Goal: Task Accomplishment & Management: Manage account settings

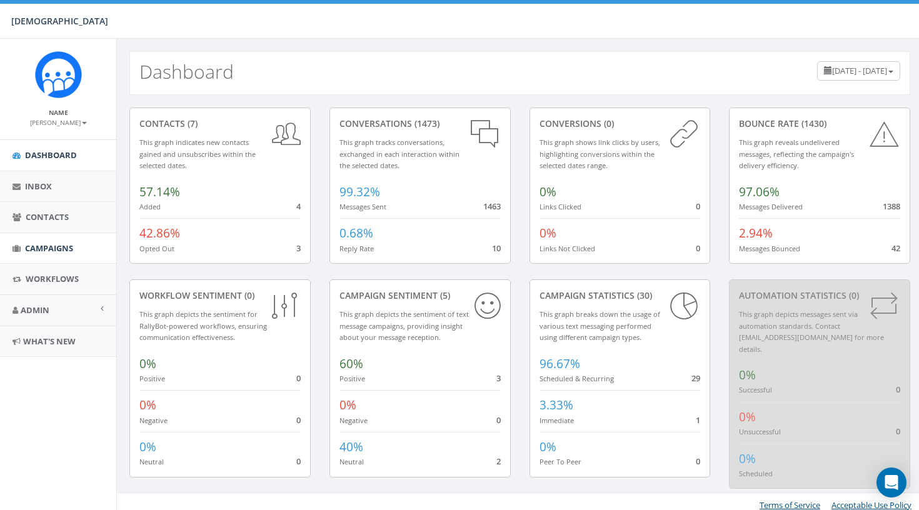
click at [47, 238] on link "Campaigns" at bounding box center [58, 248] width 116 height 31
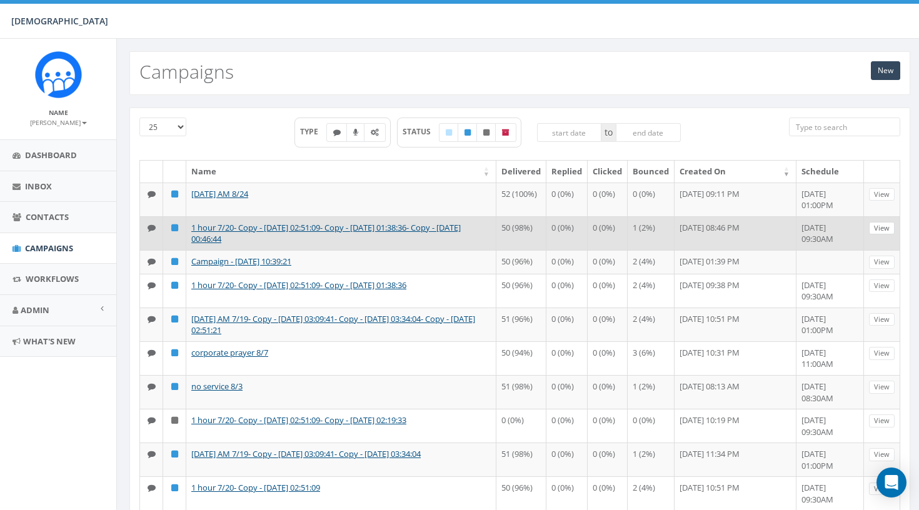
click at [889, 235] on link "View" at bounding box center [882, 228] width 26 height 13
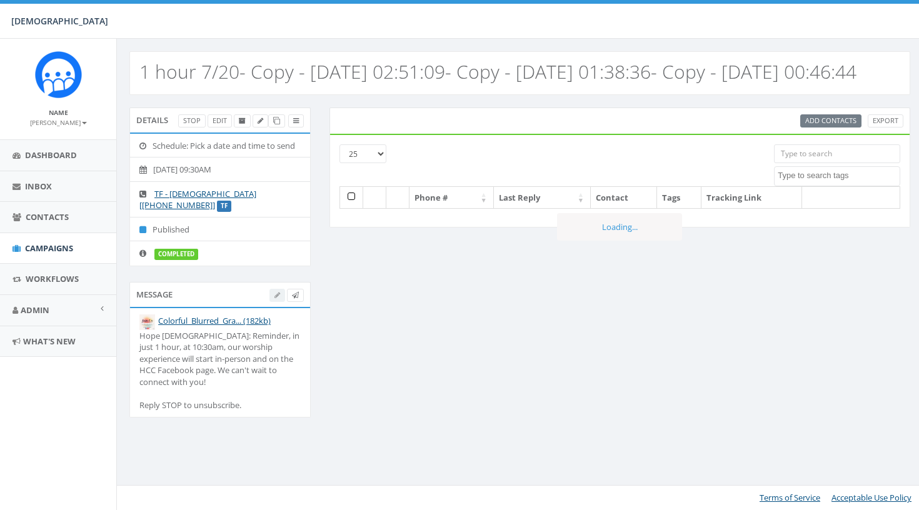
select select
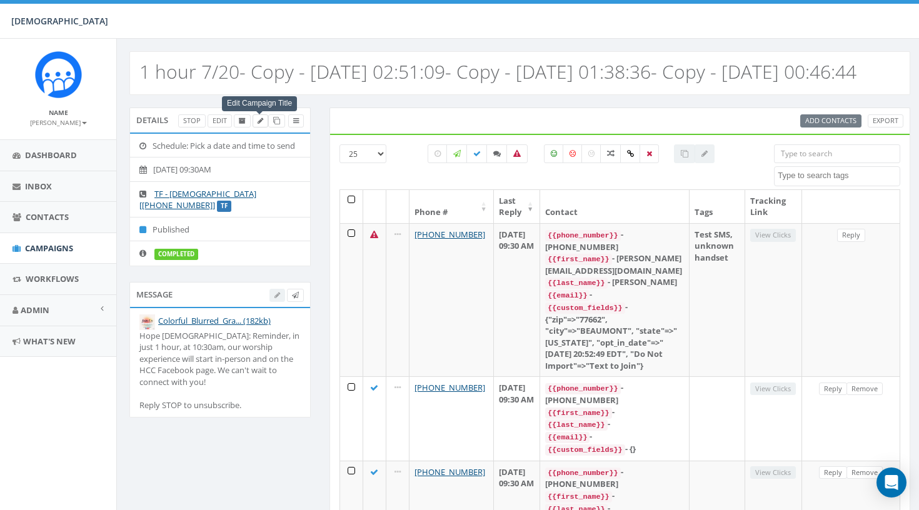
click at [260, 124] on icon at bounding box center [261, 121] width 6 height 7
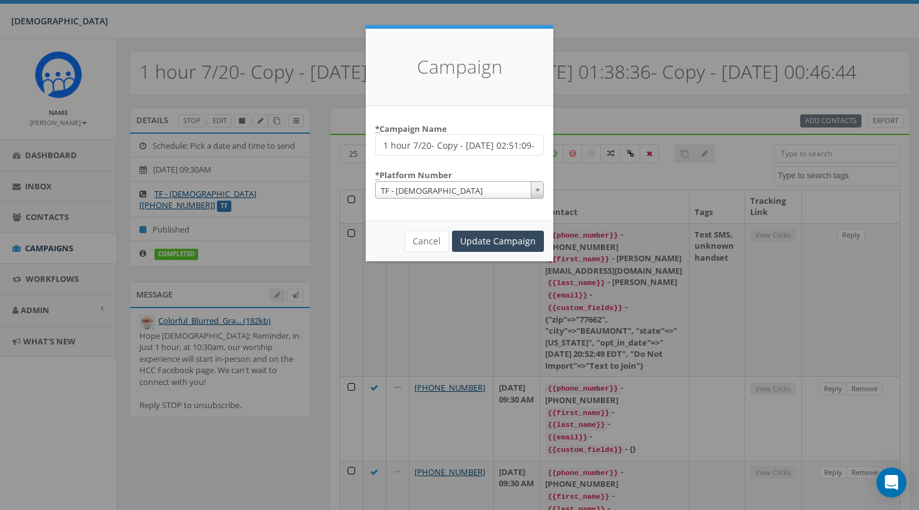
click at [497, 142] on input "1 hour 7/20- Copy - 2025-07-27 02:51:09- Copy - 2025-08-10 01:38:36- Copy - 202…" at bounding box center [459, 144] width 169 height 21
drag, startPoint x: 413, startPoint y: 143, endPoint x: 626, endPoint y: 163, distance: 213.5
click at [626, 163] on div "Campaign * Campaign Name 1 hour 7/20- Copy - 2025-07-27 02:51:09- Copy - 2025-0…" at bounding box center [459, 255] width 919 height 510
type input "1 hour 8/24"
click at [516, 242] on input "Update Campaign" at bounding box center [498, 241] width 92 height 21
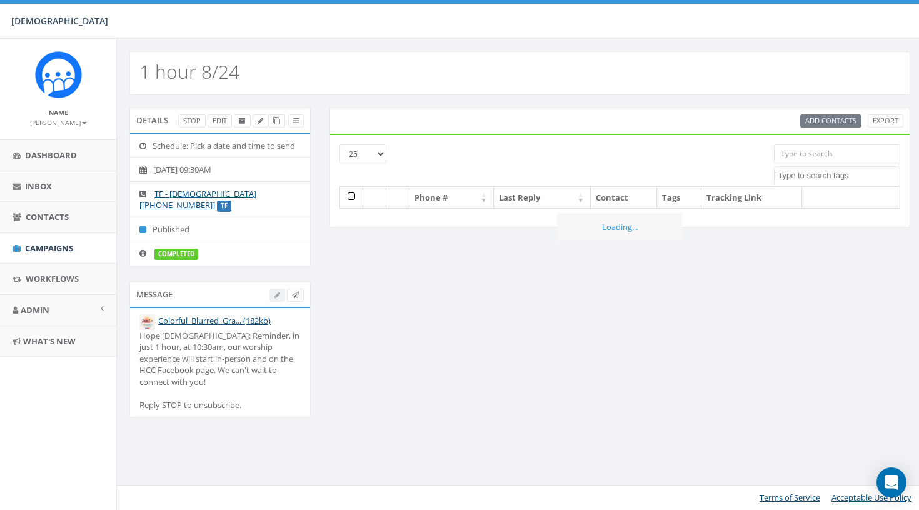
select select
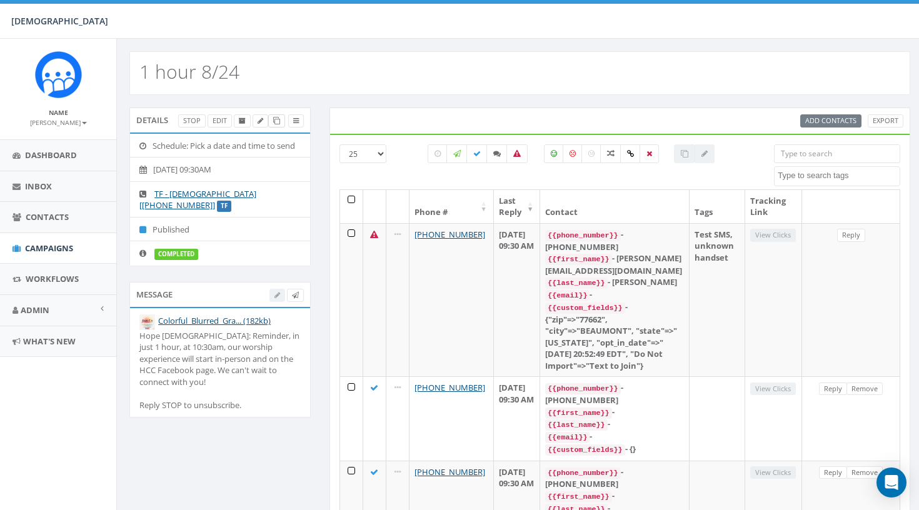
click at [280, 119] on link at bounding box center [276, 120] width 17 height 13
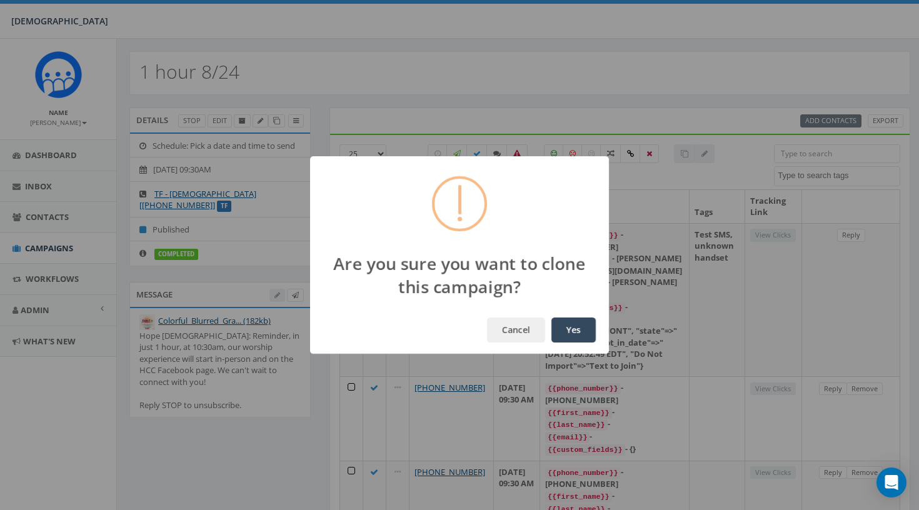
click at [570, 342] on button "Yes" at bounding box center [573, 330] width 44 height 25
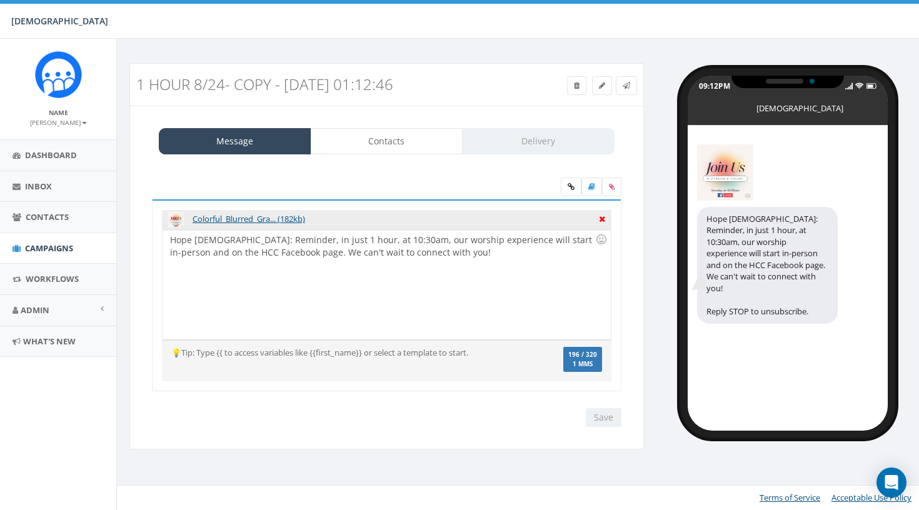
click at [600, 218] on icon at bounding box center [602, 217] width 6 height 11
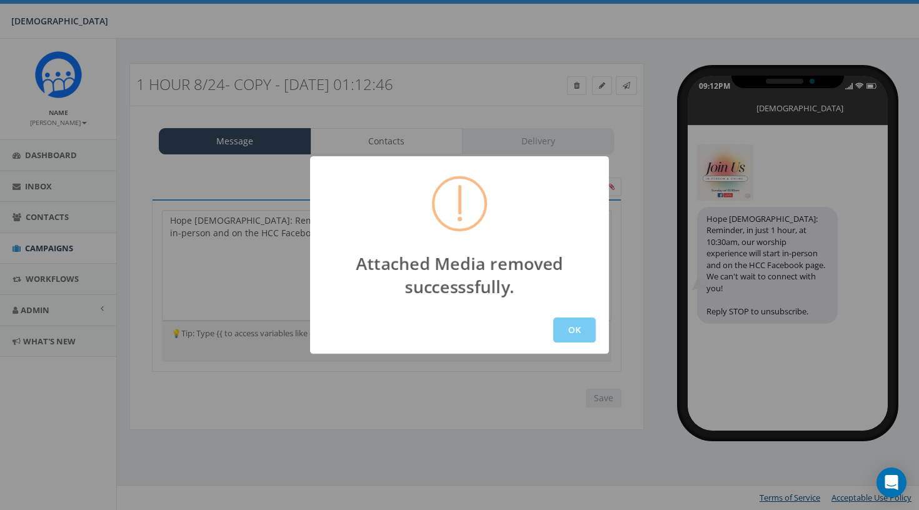
click at [561, 325] on button "OK" at bounding box center [574, 330] width 43 height 25
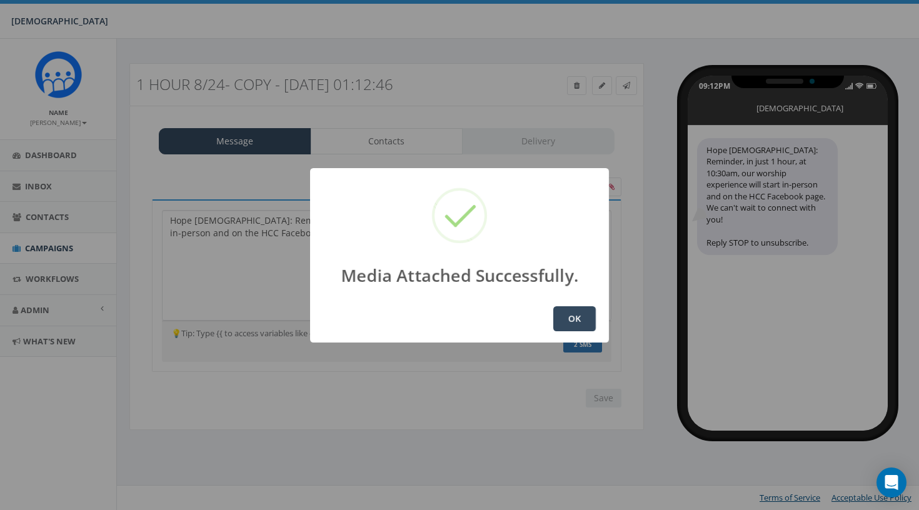
click at [580, 323] on button "OK" at bounding box center [574, 318] width 43 height 25
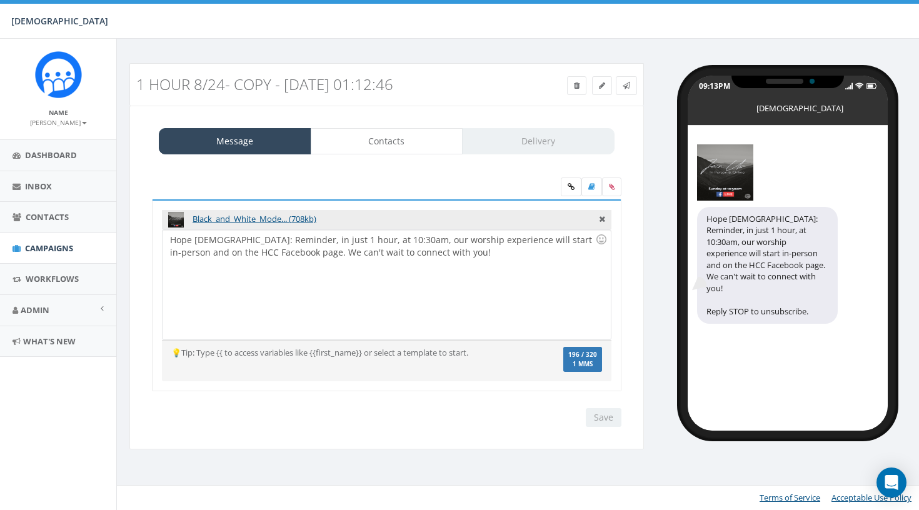
click at [628, 266] on div "Black_and_White_Mode... (708kb) Hope Covenant Church: Reminder, in just 1 hour,…" at bounding box center [387, 303] width 488 height 208
click at [398, 135] on link "Contacts" at bounding box center [387, 141] width 153 height 26
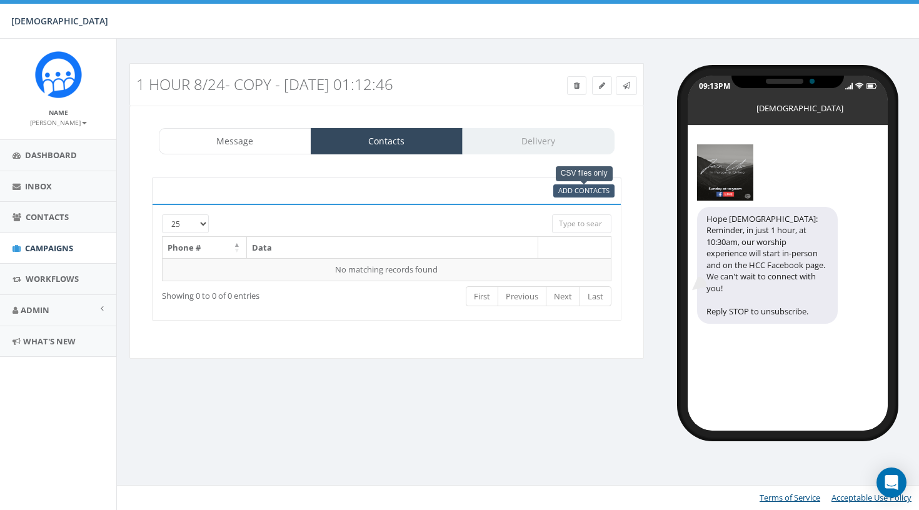
click at [573, 191] on span "Add Contacts" at bounding box center [583, 190] width 51 height 9
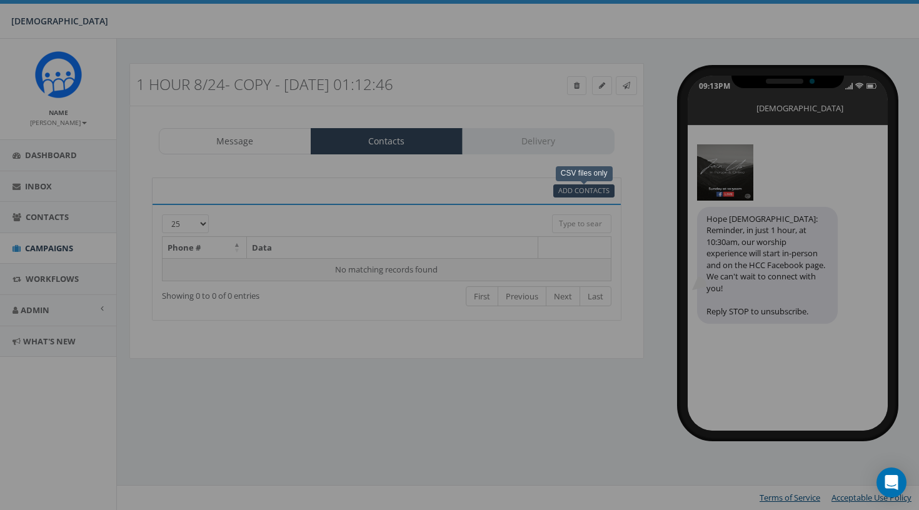
select select
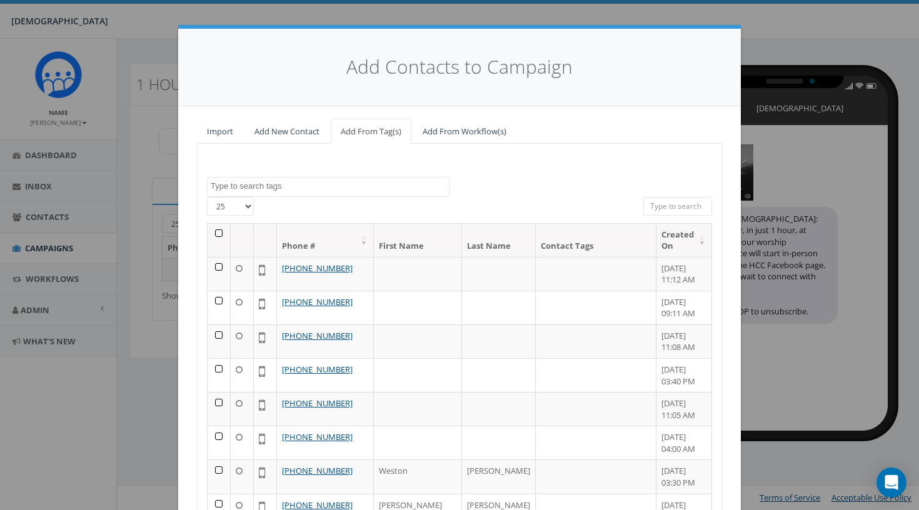
click at [219, 233] on th at bounding box center [219, 240] width 23 height 33
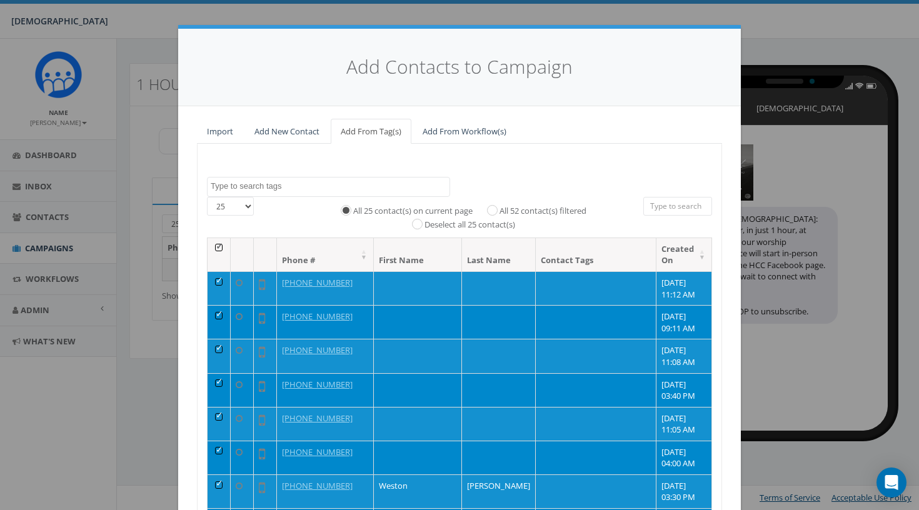
click at [571, 206] on label "All 52 contact(s) filtered" at bounding box center [543, 211] width 87 height 13
click at [500, 206] on input "All 52 contact(s) filtered" at bounding box center [495, 210] width 8 height 8
radio input "true"
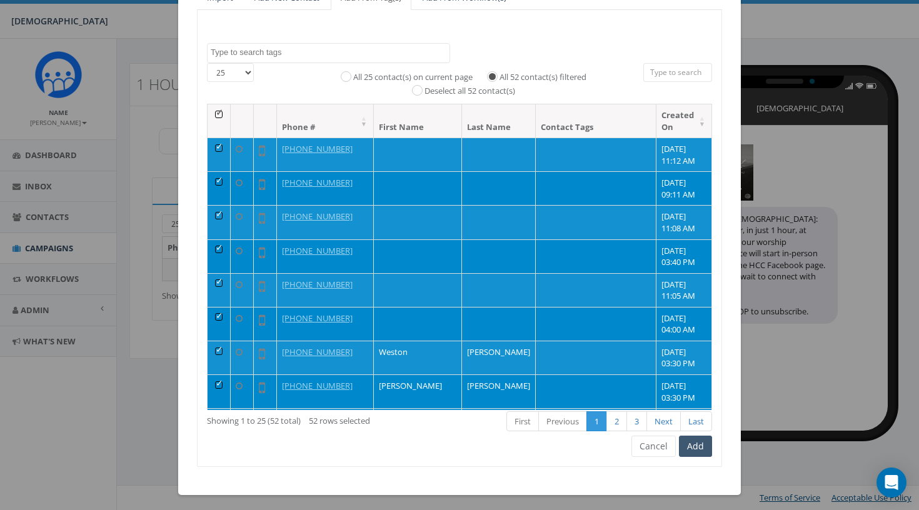
scroll to position [133, 0]
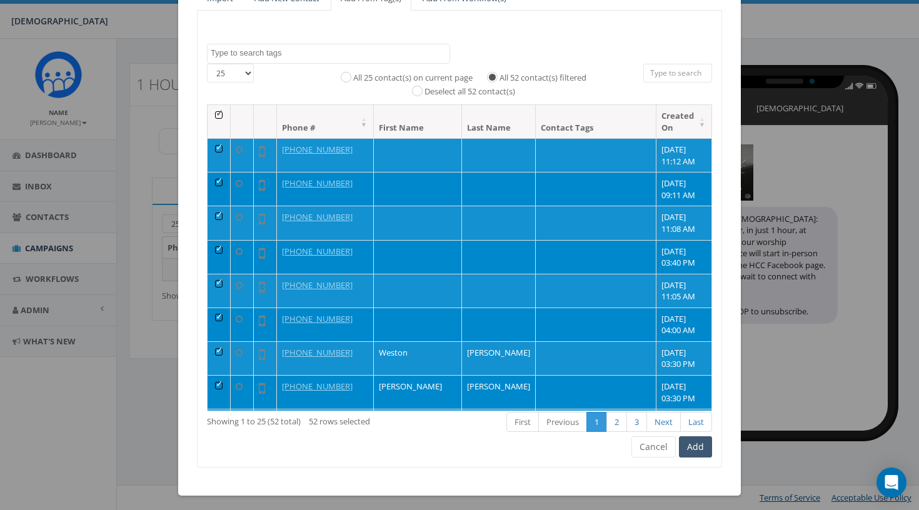
click at [693, 447] on button "Add" at bounding box center [695, 446] width 33 height 21
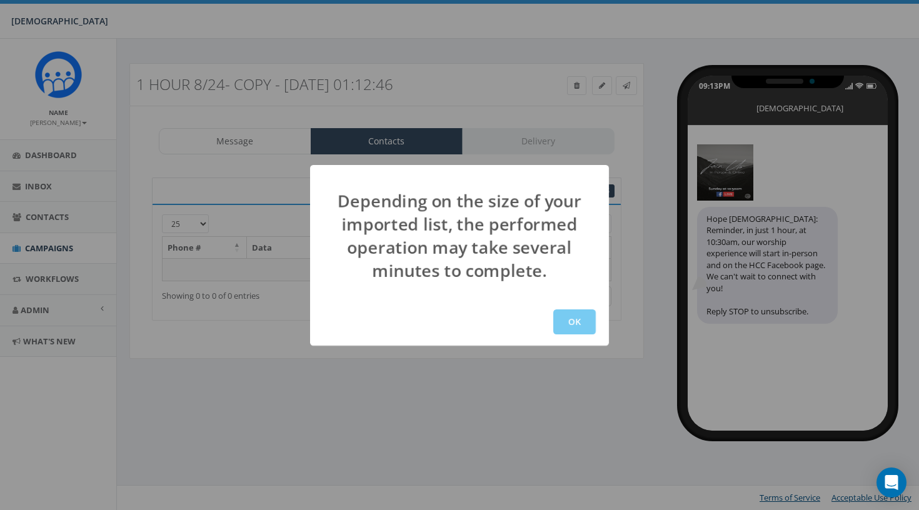
click at [579, 321] on button "OK" at bounding box center [574, 322] width 43 height 25
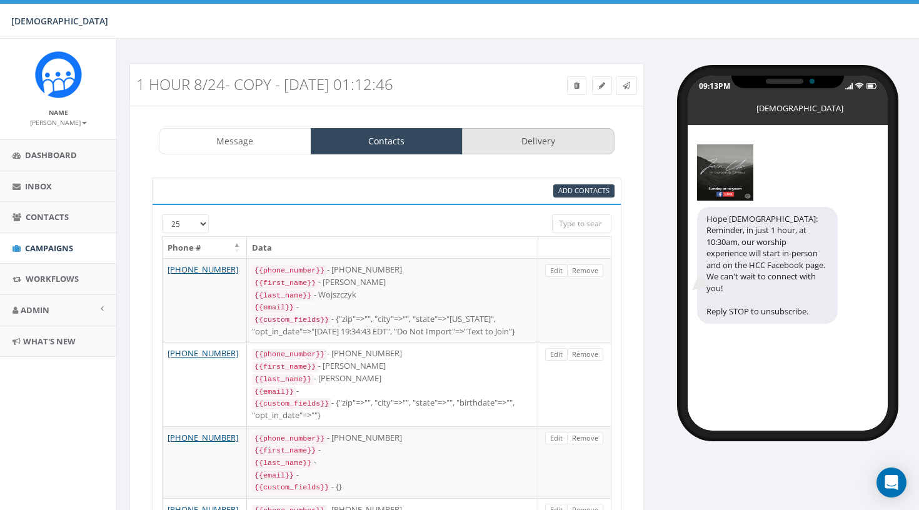
click at [535, 140] on link "Delivery" at bounding box center [538, 141] width 153 height 26
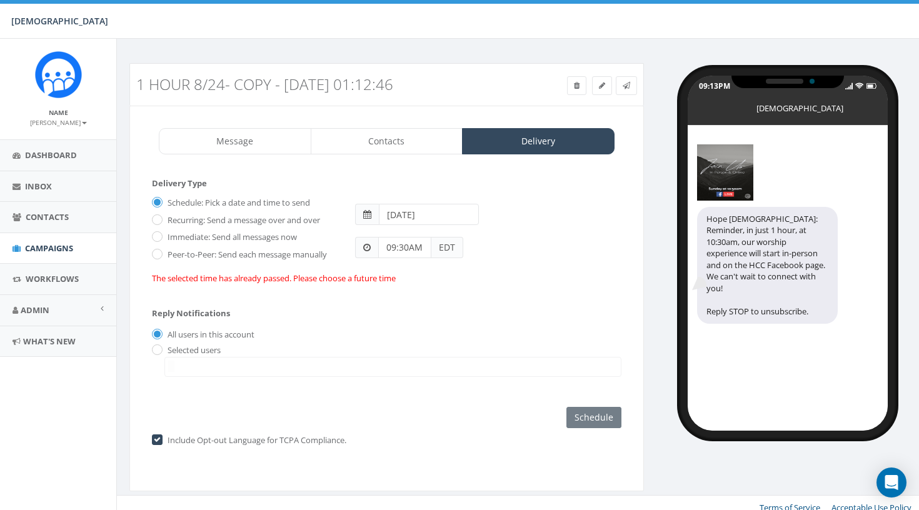
click at [366, 208] on span at bounding box center [367, 214] width 24 height 21
click at [462, 214] on input "2025-08-17" at bounding box center [429, 214] width 100 height 21
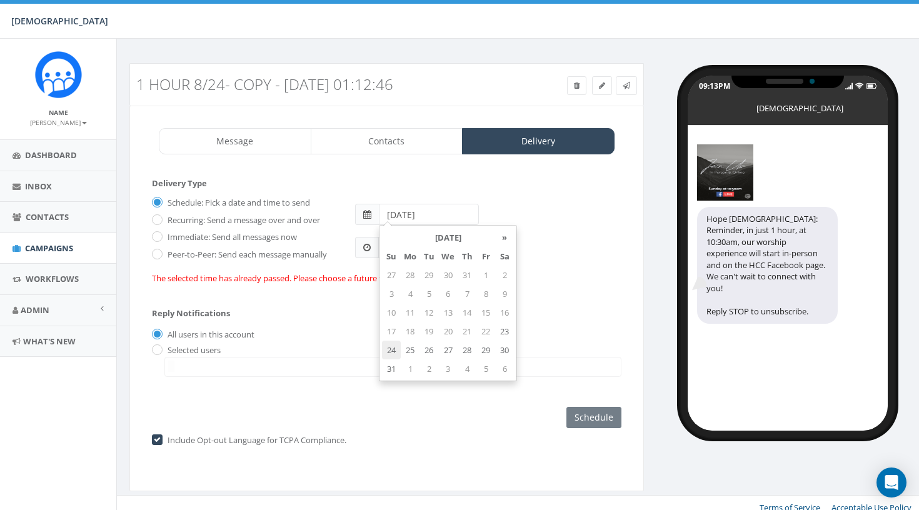
click at [395, 352] on td "24" at bounding box center [391, 350] width 19 height 19
type input "2025-08-24"
click at [314, 348] on div "Selected users info@hopecovenant.cc" at bounding box center [387, 361] width 470 height 33
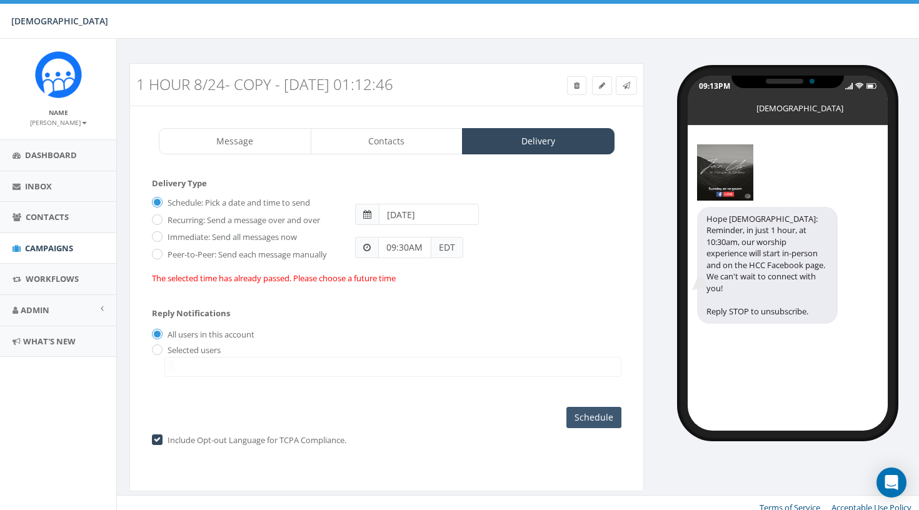
click at [598, 415] on input "Schedule" at bounding box center [593, 417] width 55 height 21
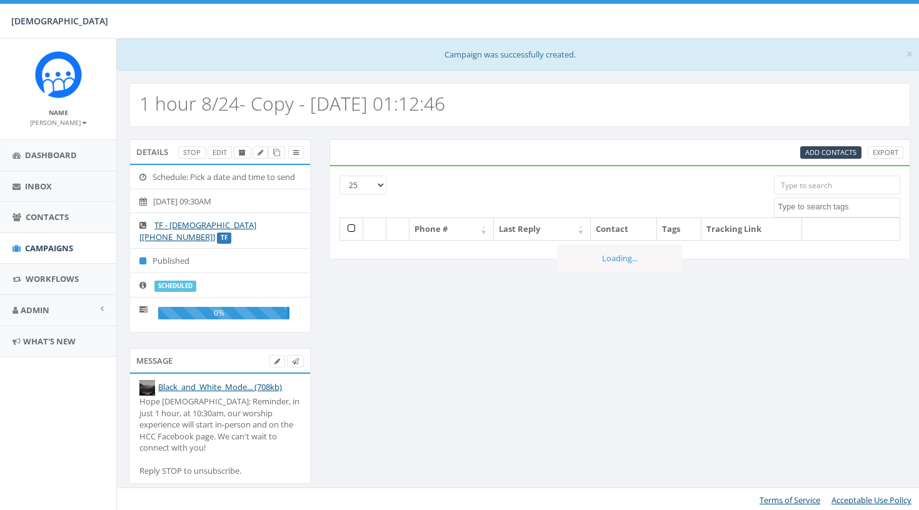
select select
